Goal: Check status

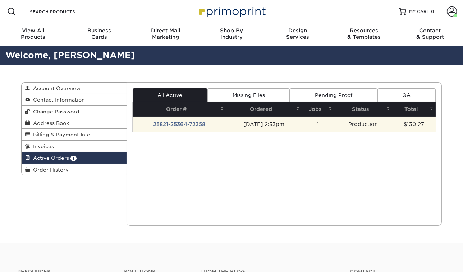
click at [168, 125] on td "25821-25364-72358" at bounding box center [179, 124] width 93 height 15
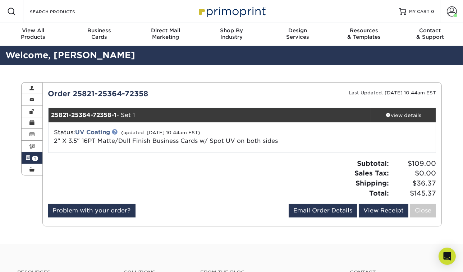
click at [117, 132] on link at bounding box center [115, 132] width 6 height 6
click at [34, 167] on link "Order History" at bounding box center [32, 169] width 21 height 11
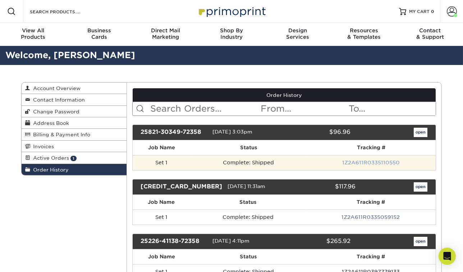
click at [372, 161] on link "1Z2A611R0335110550" at bounding box center [370, 163] width 57 height 6
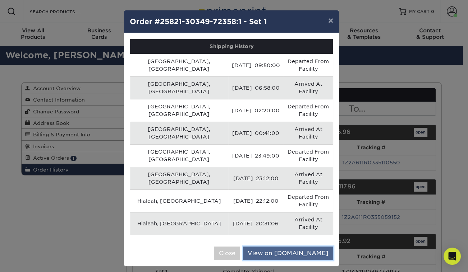
click at [283, 247] on link "View on UPS.com" at bounding box center [288, 254] width 90 height 14
